Goal: Task Accomplishment & Management: Complete application form

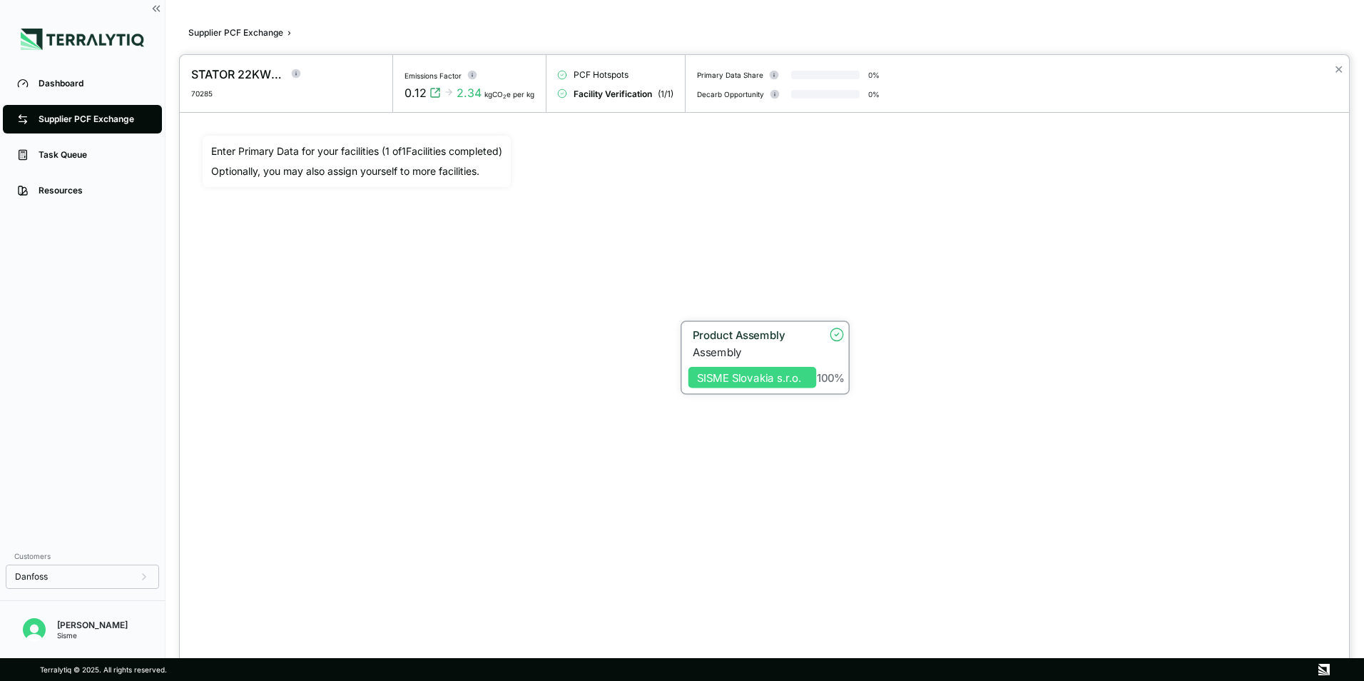
scroll to position [27, 0]
click at [156, 6] on div at bounding box center [682, 340] width 1364 height 681
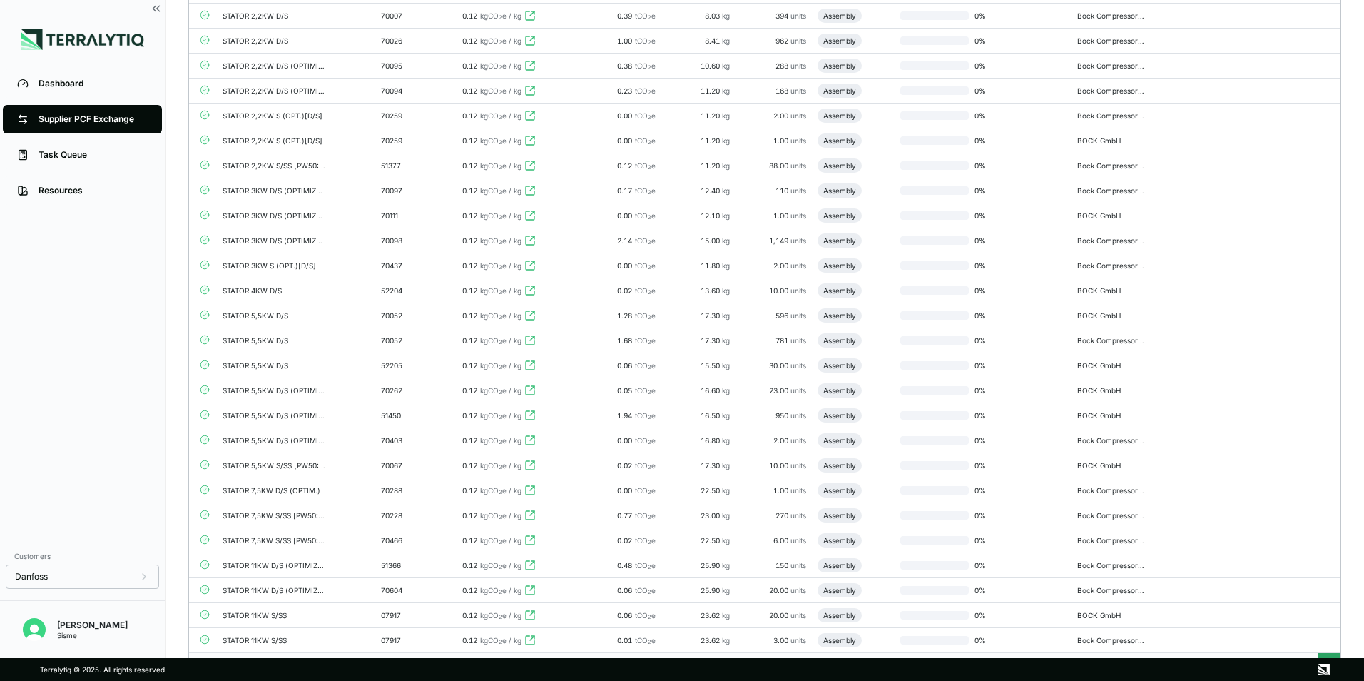
scroll to position [1312, 0]
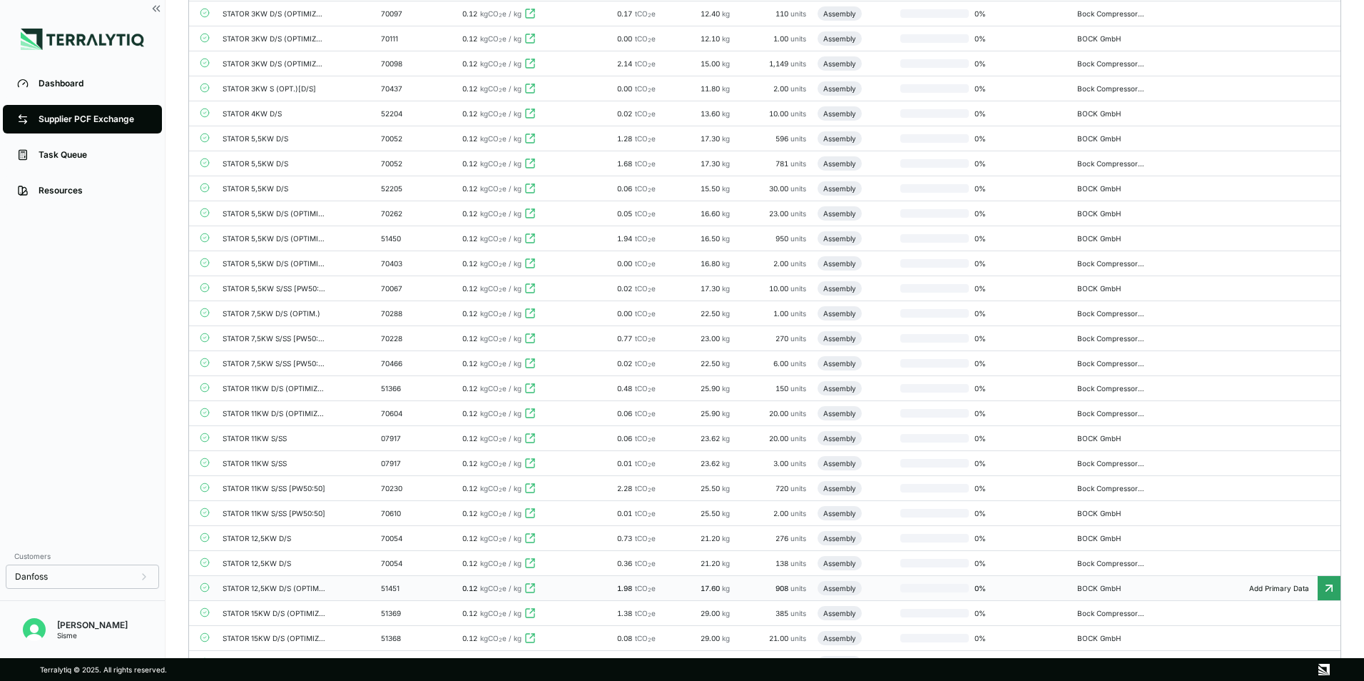
click at [357, 585] on td "STATOR 12,5KW D/S (OPTIMIZED)" at bounding box center [296, 588] width 158 height 25
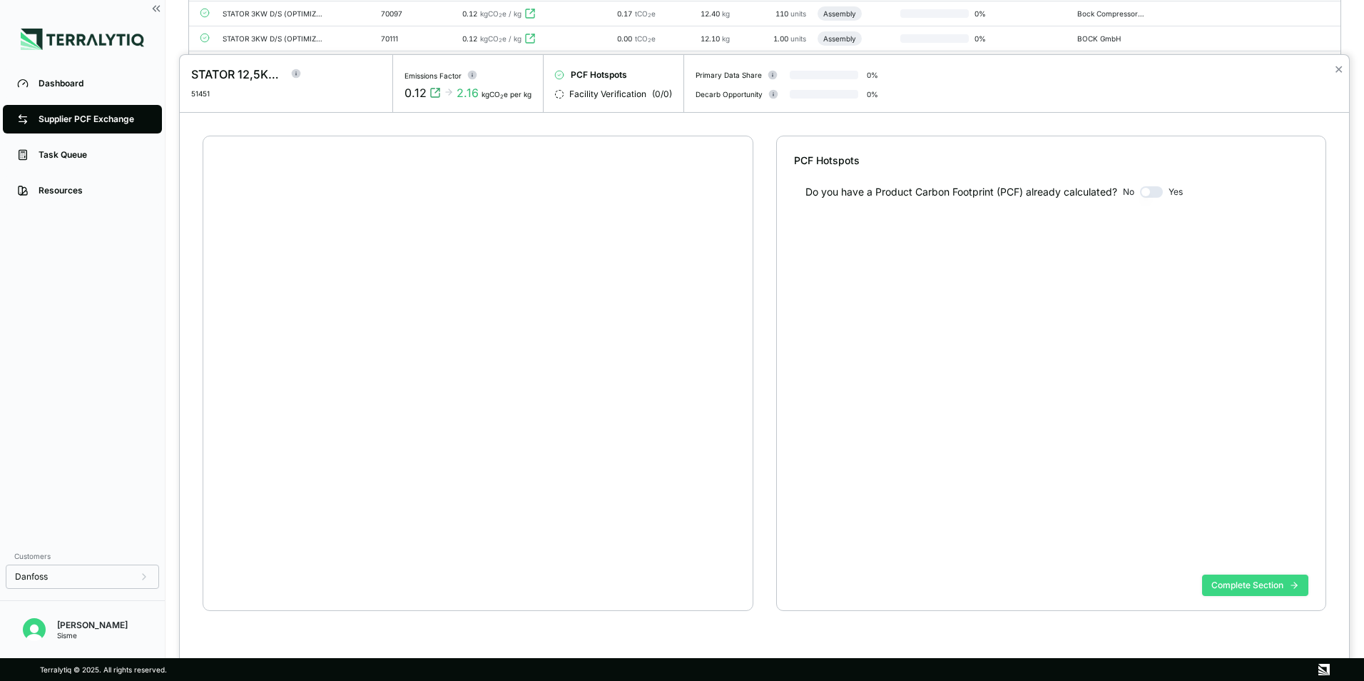
scroll to position [27, 0]
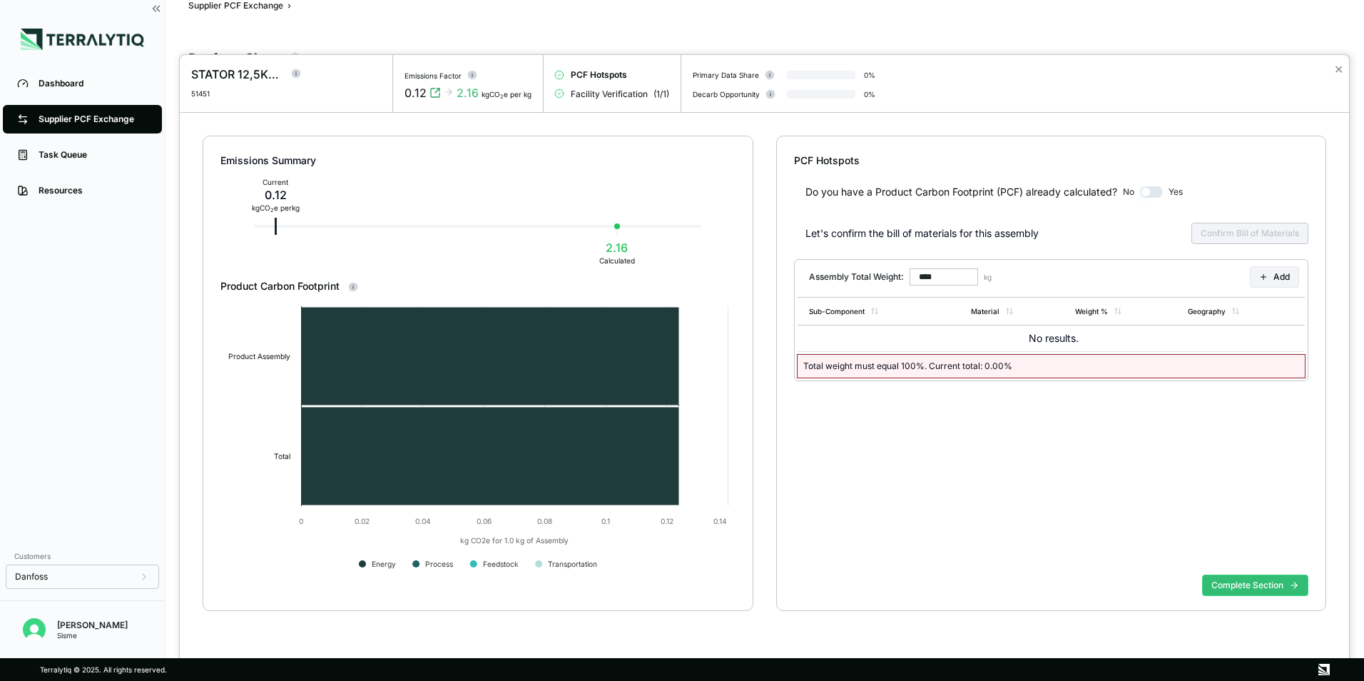
type input "******"
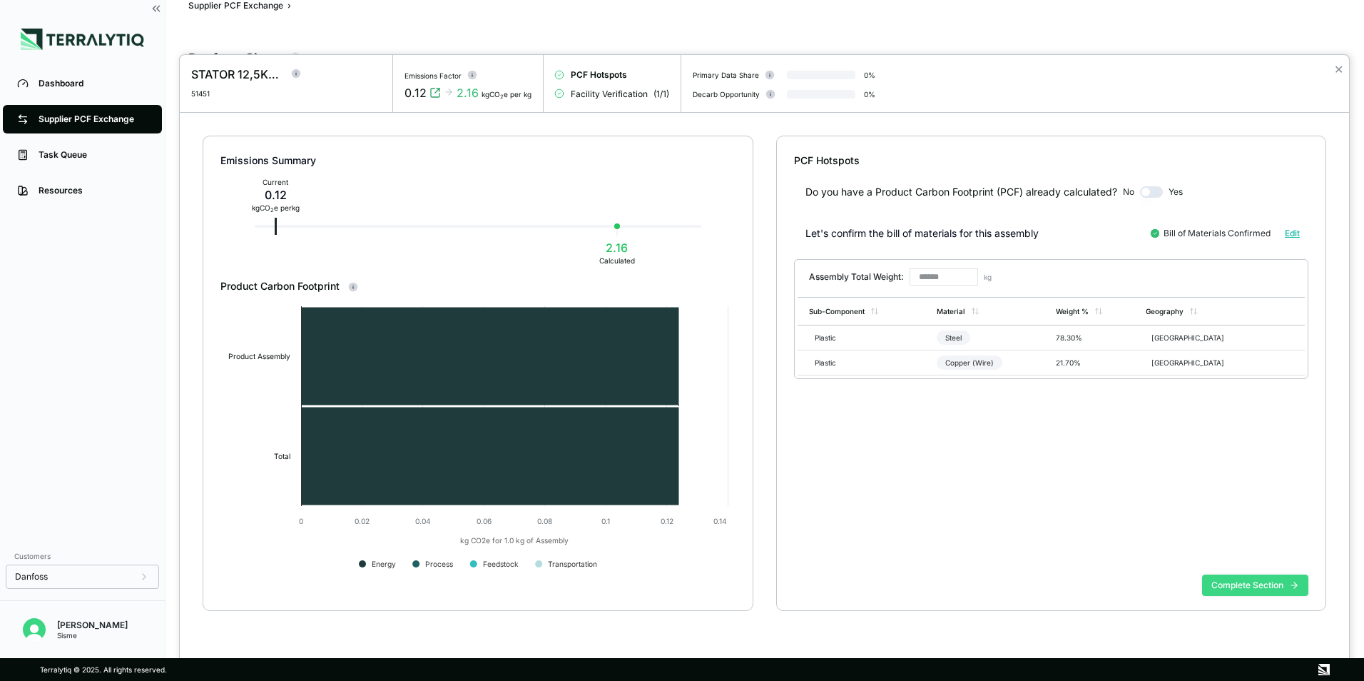
click at [1247, 581] on button "Complete Section" at bounding box center [1255, 584] width 106 height 21
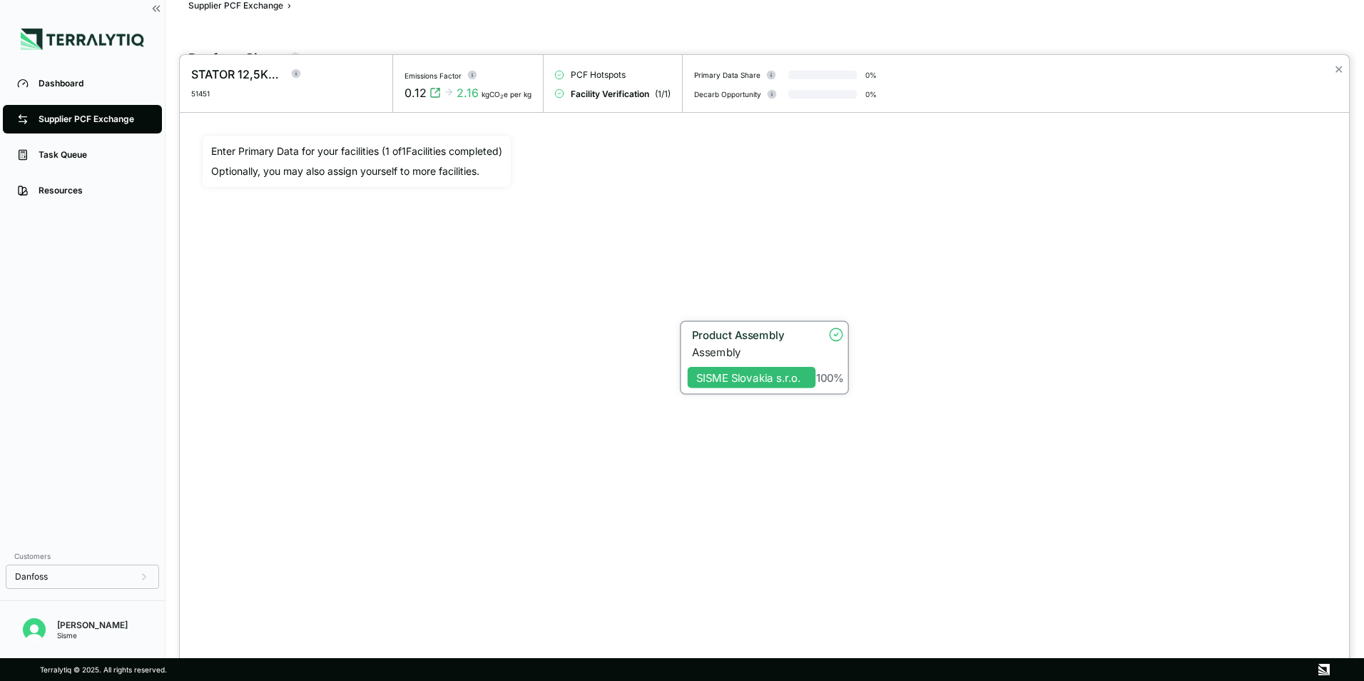
click at [737, 355] on div "Assembly" at bounding box center [754, 351] width 124 height 13
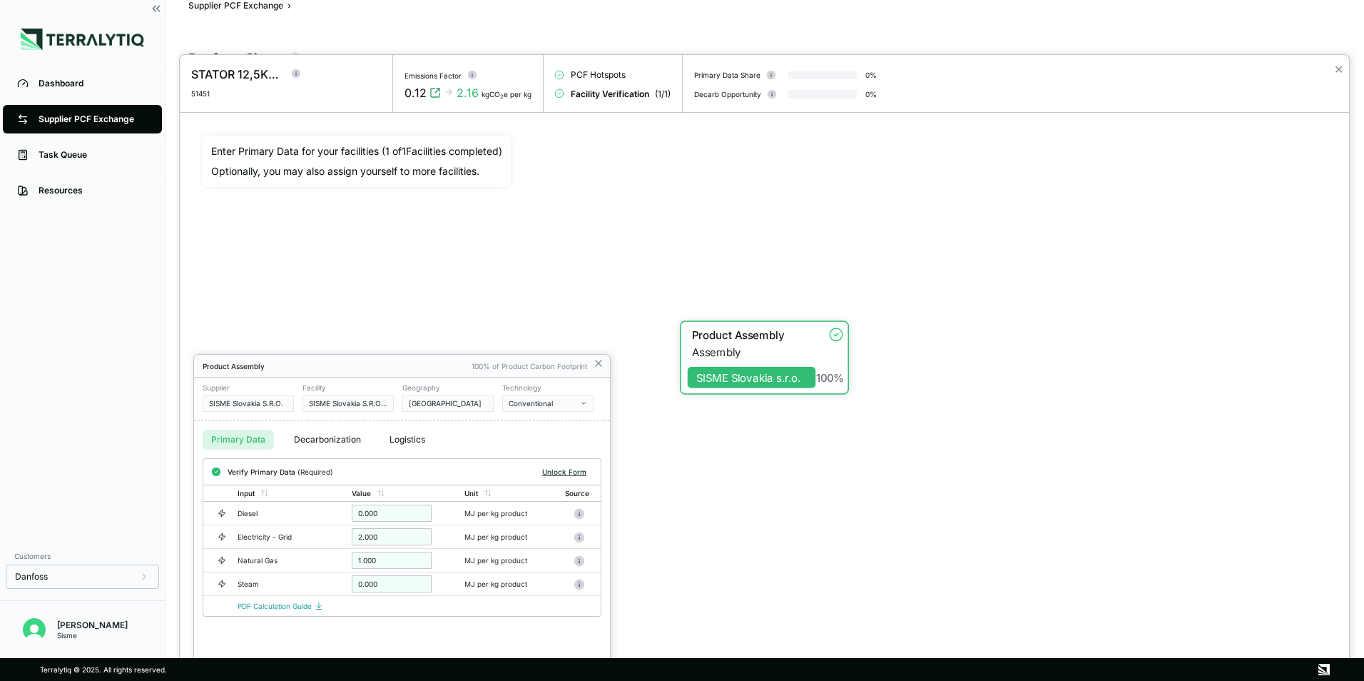
click at [569, 475] on button "Unlock Form" at bounding box center [565, 472] width 56 height 14
drag, startPoint x: 374, startPoint y: 539, endPoint x: 287, endPoint y: 544, distance: 87.2
click at [287, 544] on tr "Electricity - Grid * MJ per kg product" at bounding box center [401, 539] width 397 height 24
drag, startPoint x: 412, startPoint y: 537, endPoint x: 195, endPoint y: 555, distance: 218.4
click at [195, 555] on div "Verify Primary Data (Required) Verify Input Value Unit Source Diesel * MJ per k…" at bounding box center [402, 538] width 416 height 160
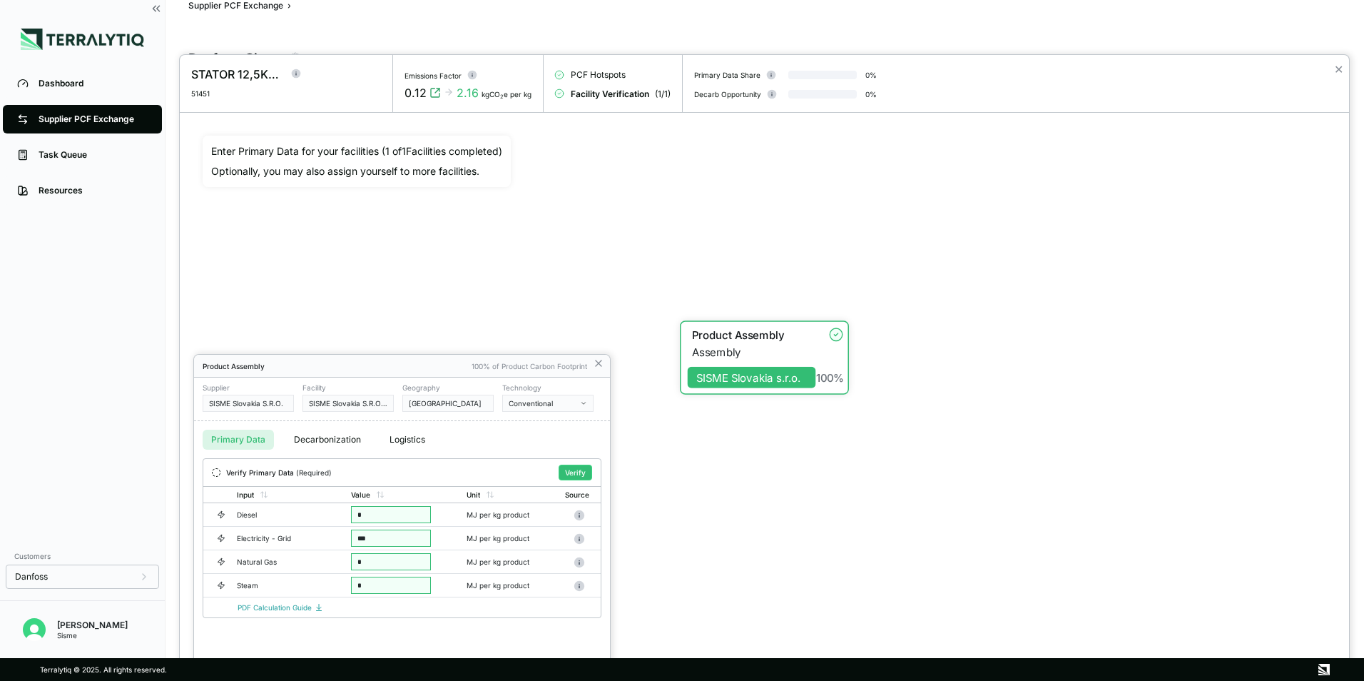
type input "****"
drag, startPoint x: 407, startPoint y: 564, endPoint x: 168, endPoint y: 569, distance: 239.8
click at [168, 680] on div "STATOR 12,5KW D/S (OPTIMIZED) 51451 Emissions Factor 0.12 2.16 kgCO 2 e per kg …" at bounding box center [682, 681] width 1364 height 0
type input "****"
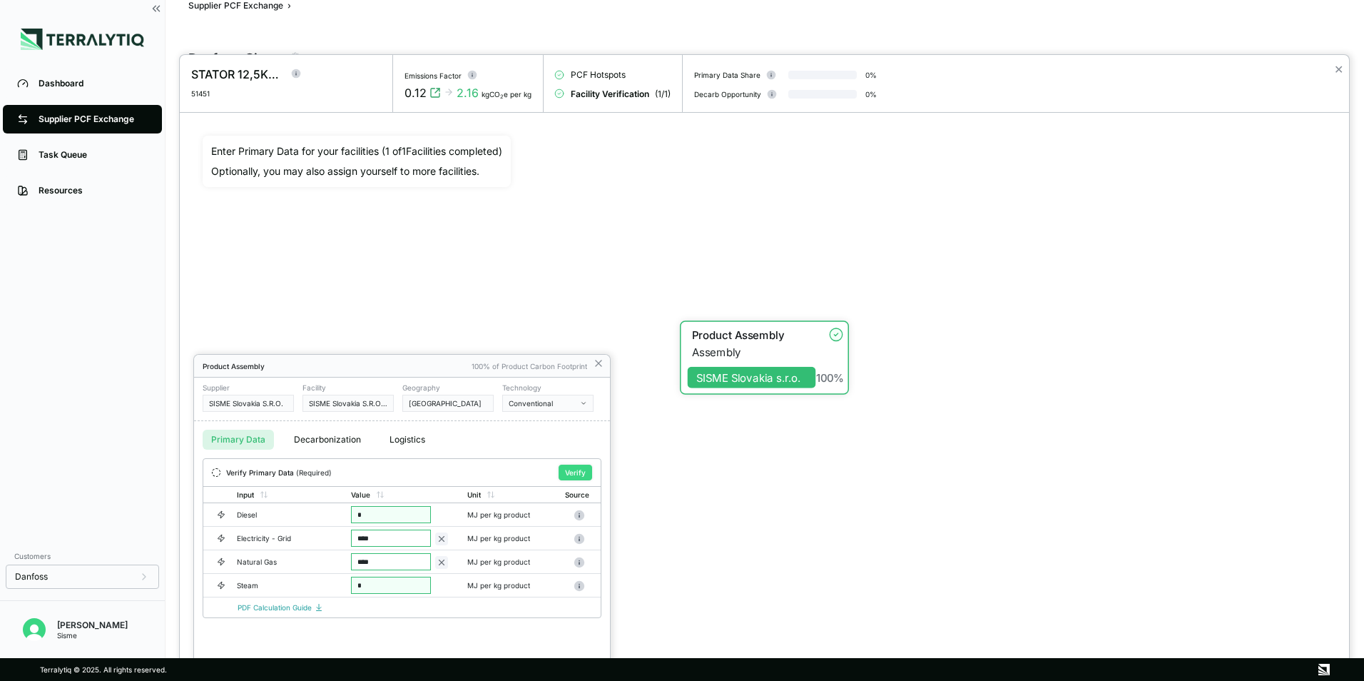
click at [574, 479] on button "Verify" at bounding box center [576, 473] width 34 height 16
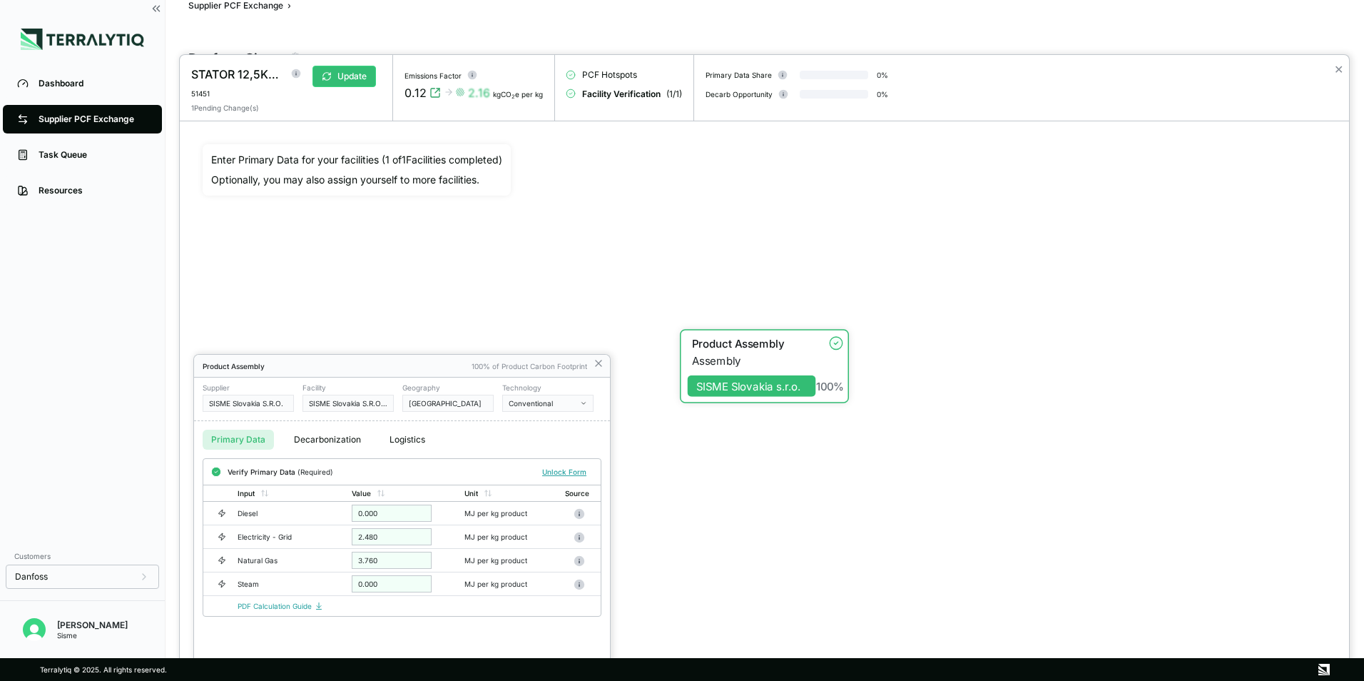
click at [365, 71] on div at bounding box center [765, 368] width 1170 height 626
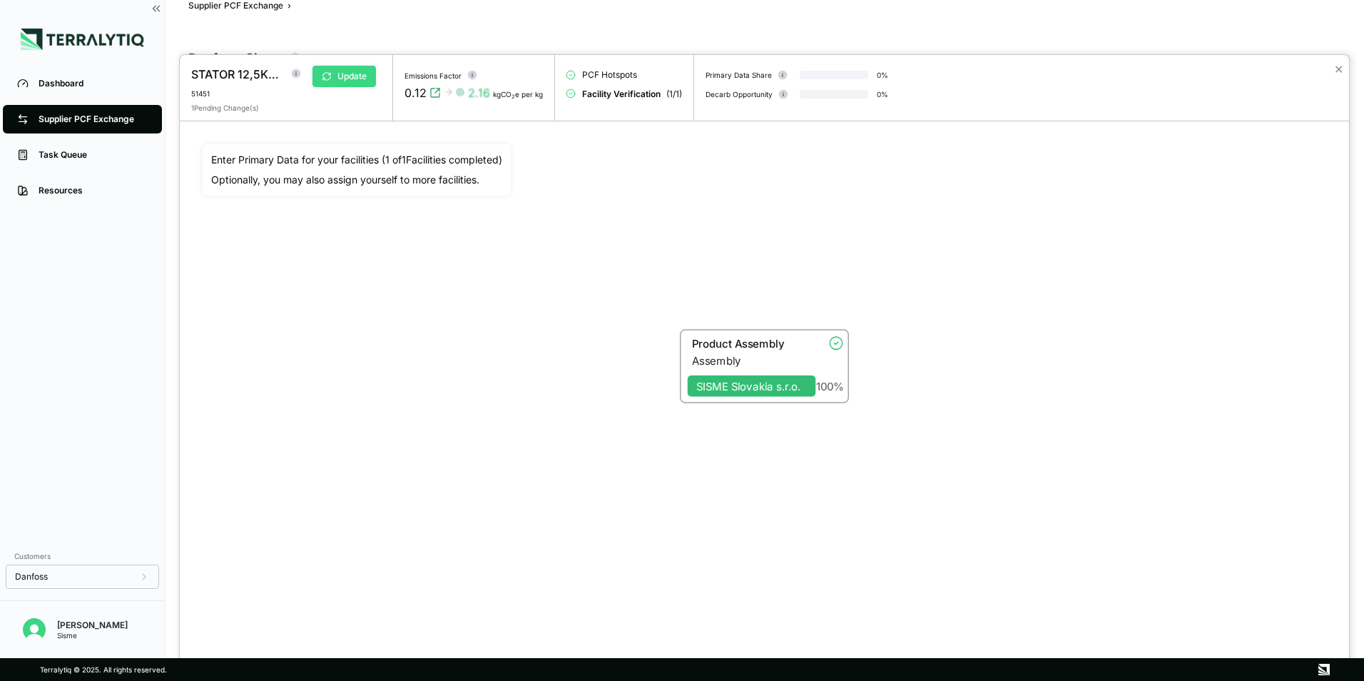
click at [363, 76] on button "Update" at bounding box center [345, 76] width 64 height 21
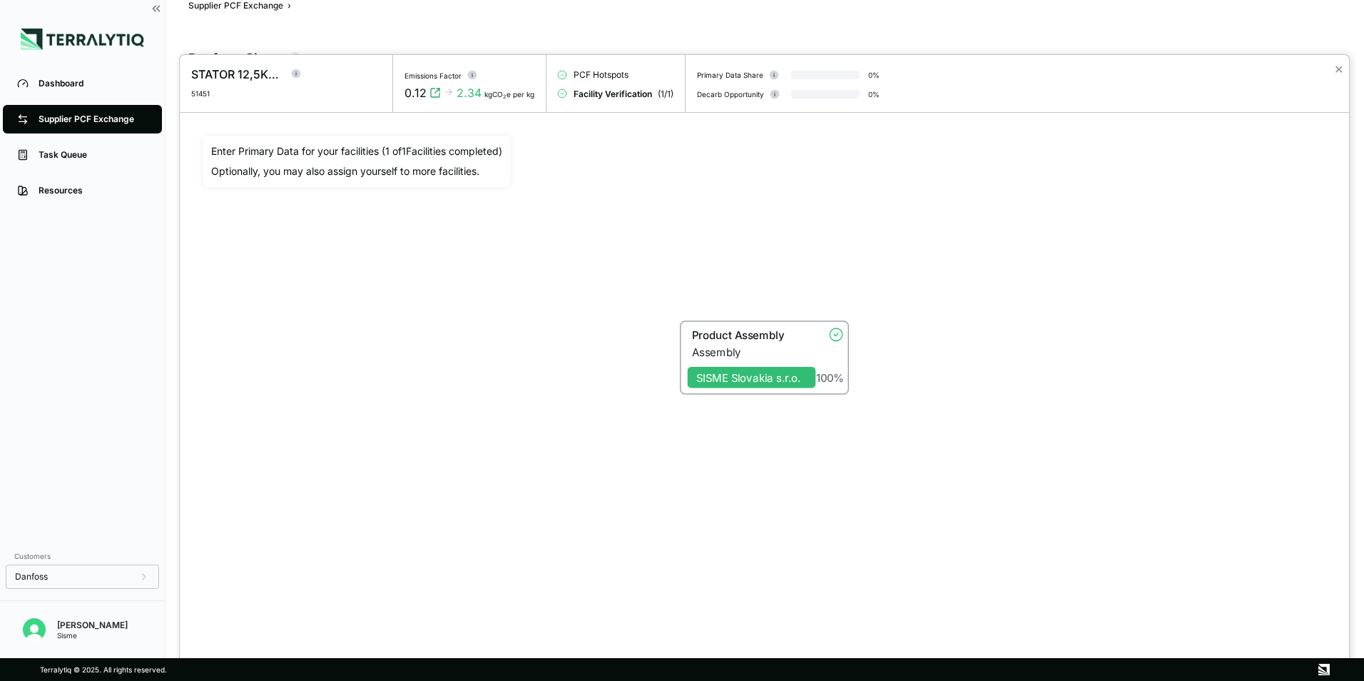
click at [156, 8] on div at bounding box center [682, 340] width 1364 height 681
